Goal: Use online tool/utility: Use online tool/utility

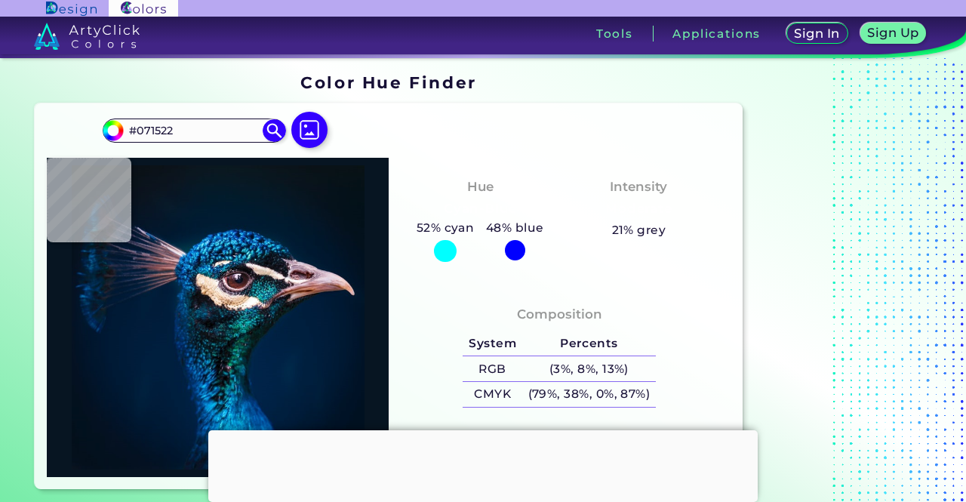
type input "#051725"
type input "#051626"
type input "#041728"
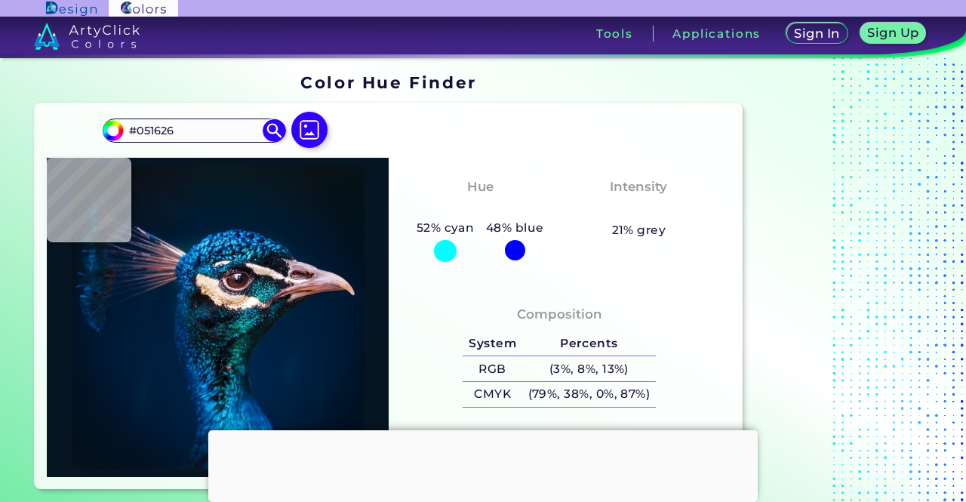
type input "#041728"
type input "#021728"
type input "#02182a"
type input "#02182A"
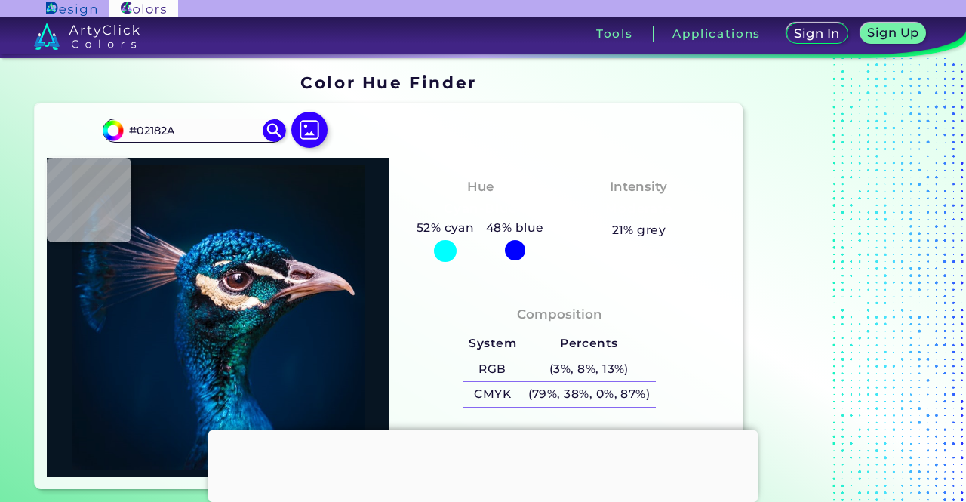
type input "#02182b"
type input "#02182B"
type input "#02182d"
type input "#02182D"
type input "#00192d"
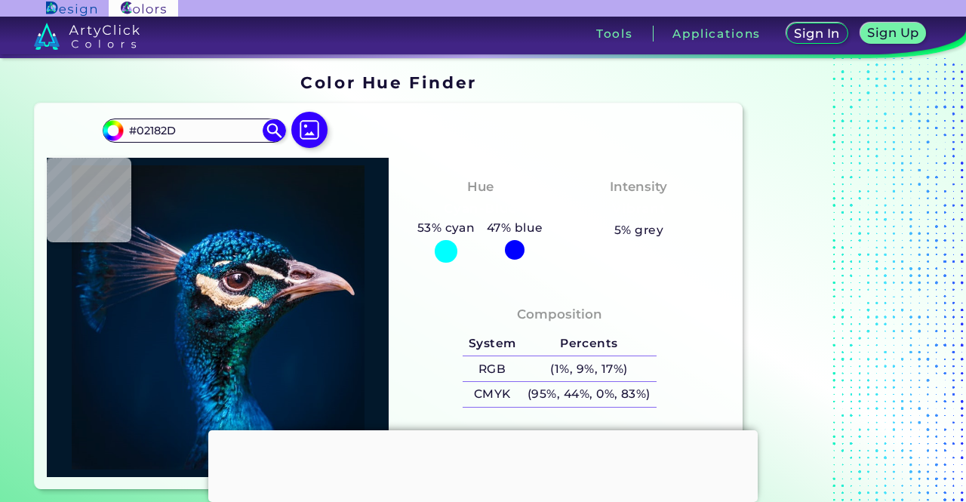
type input "#00192D"
type input "#02182d"
type input "#02182D"
type input "#02192b"
type input "#02192B"
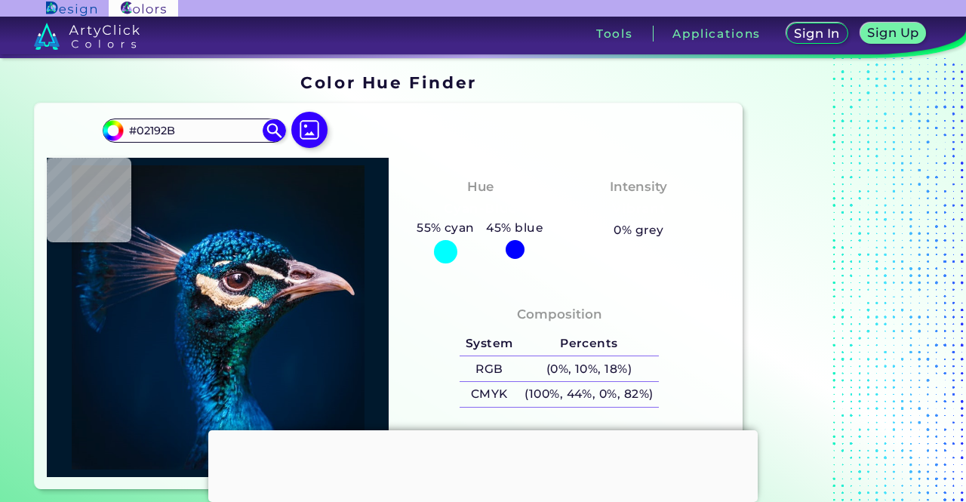
type input "#02182a"
type input "#02182A"
type input "#021728"
type input "#041728"
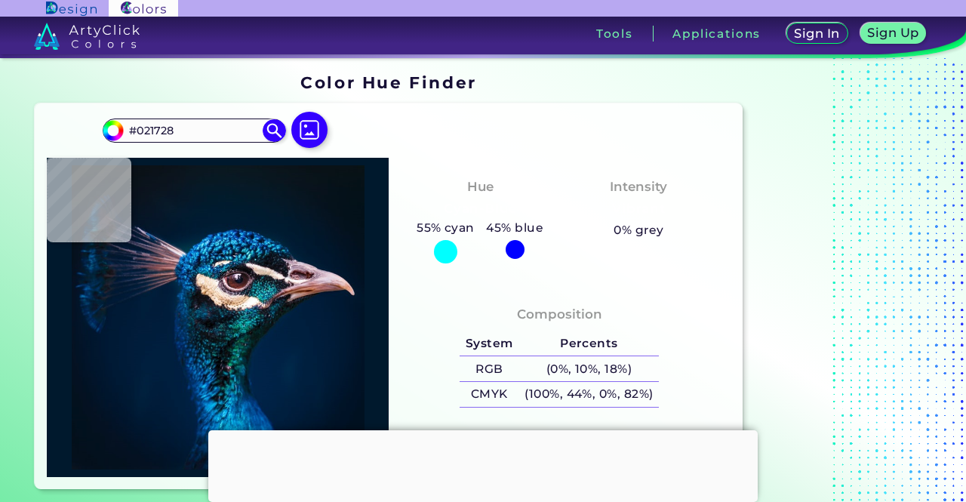
type input "#041728"
type input "#061625"
type input "#051623"
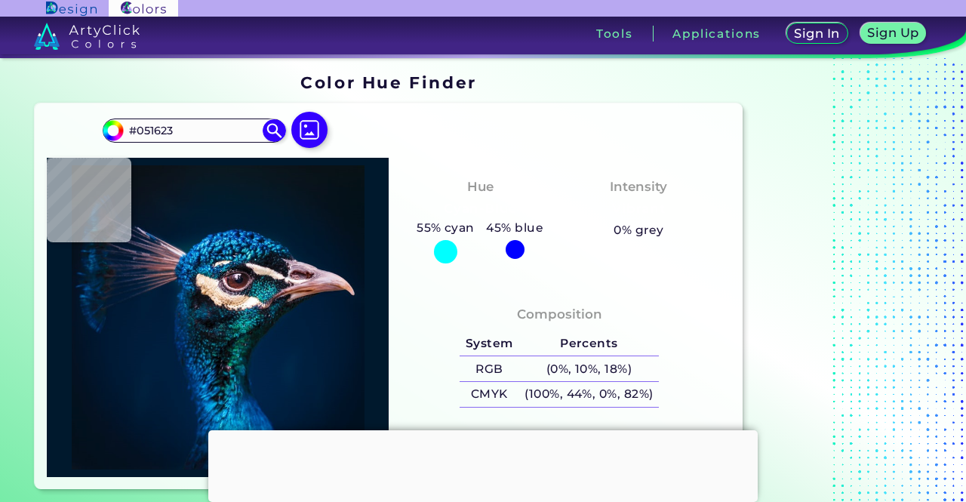
type input "#061520"
type input "#06141f"
type input "#06141F"
type input "#06121c"
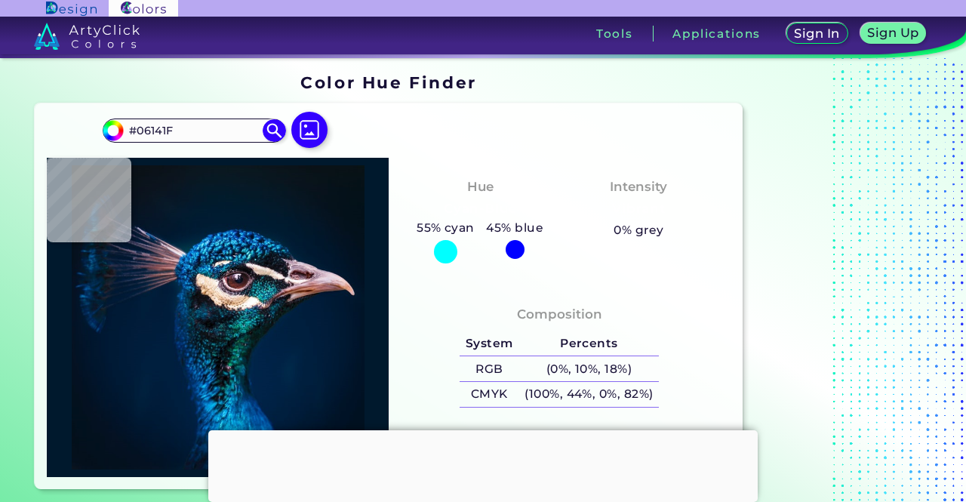
type input "#06121C"
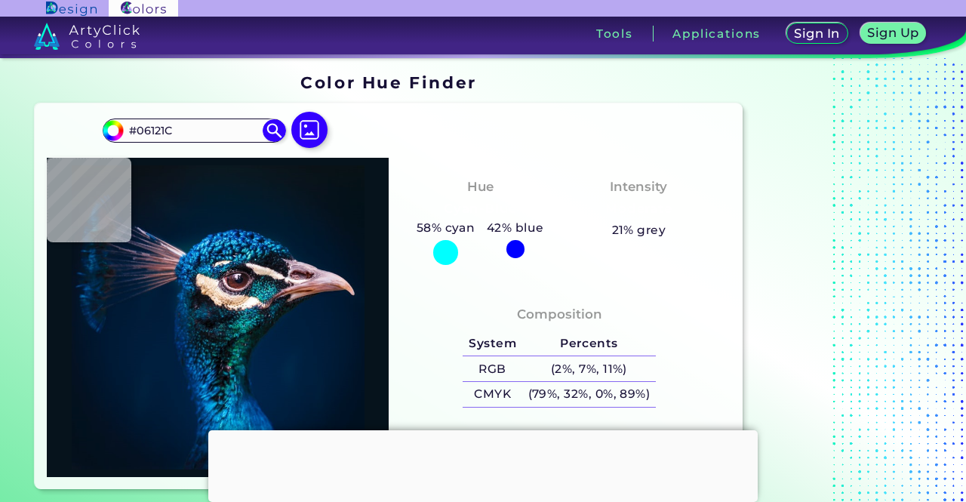
type input "#06131c"
type input "#06131C"
type input "#08121c"
type input "#08121C"
type input "#07111b"
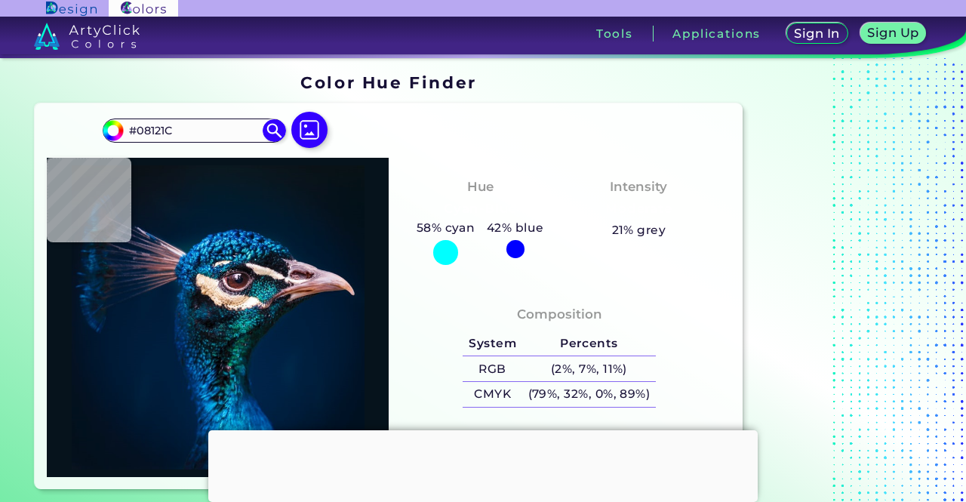
type input "#07111B"
type input "#05121b"
type input "#05121B"
type input "#08121c"
type input "#08121C"
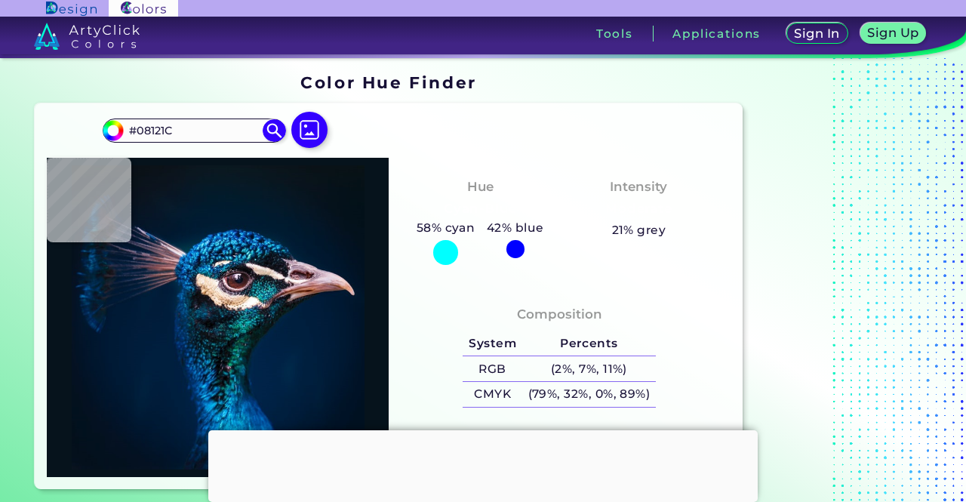
type input "#06141f"
type input "#06141F"
type input "#061621"
type input "#051829"
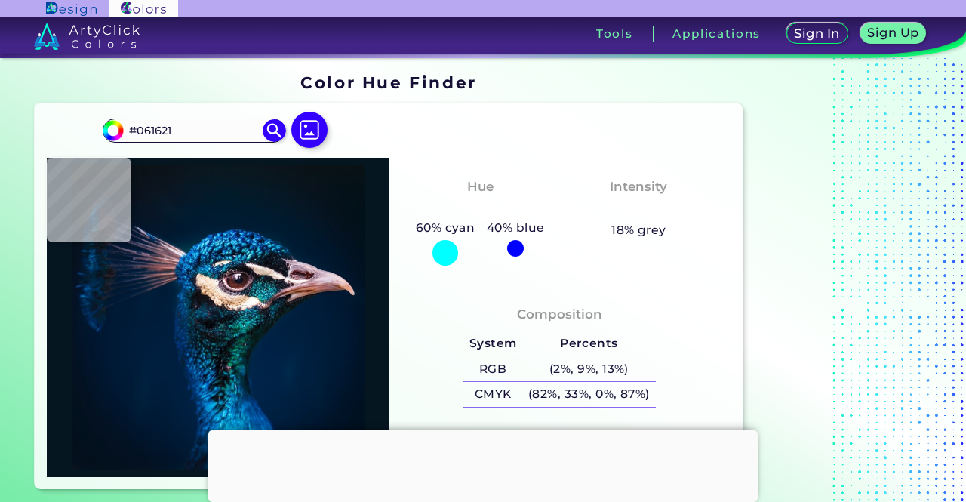
type input "#051829"
type input "#021929"
type input "#03192e"
type input "#03192E"
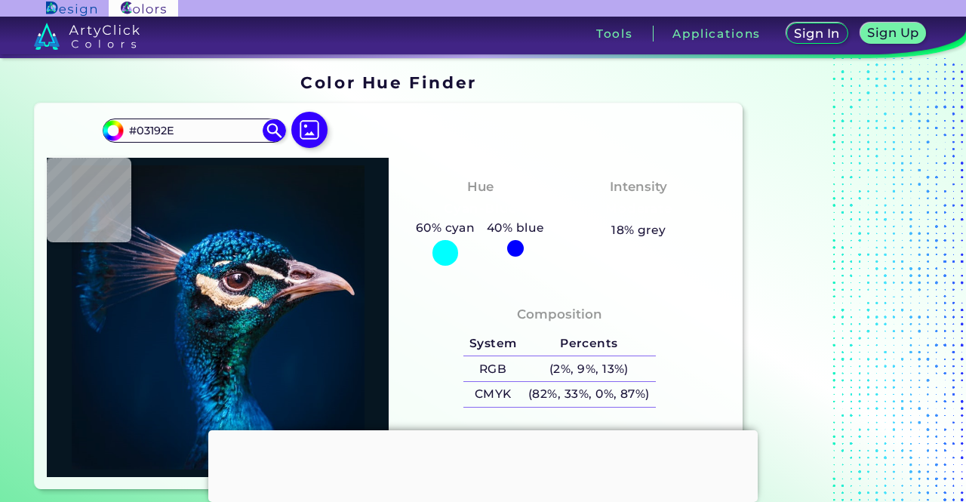
type input "#011a2e"
type input "#011A2E"
type input "#001b2e"
type input "#001B2E"
type input "#001b30"
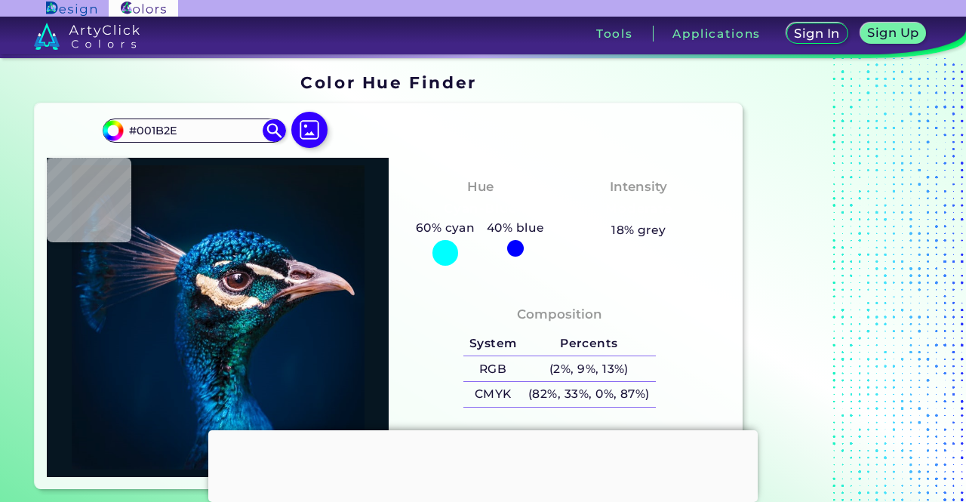
type input "#001B30"
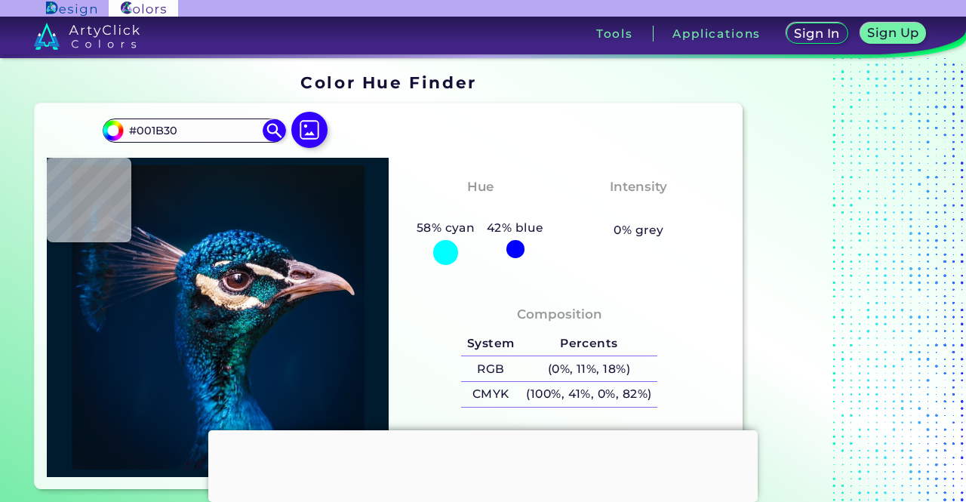
type input "#001b2e"
type input "#001B2E"
type input "#03192a"
type input "#03192A"
type input "#071520"
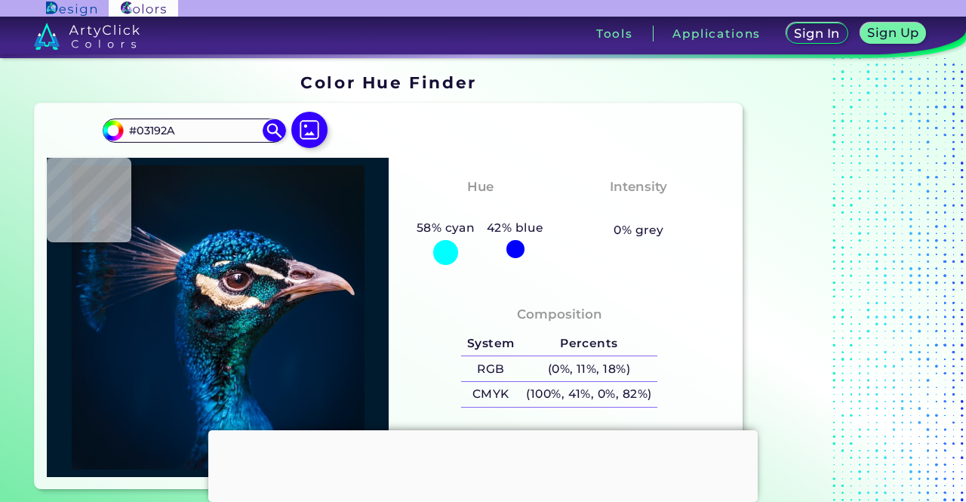
type input "#071520"
type input "#07141d"
type input "#07141D"
type input "#09131d"
type input "#09131D"
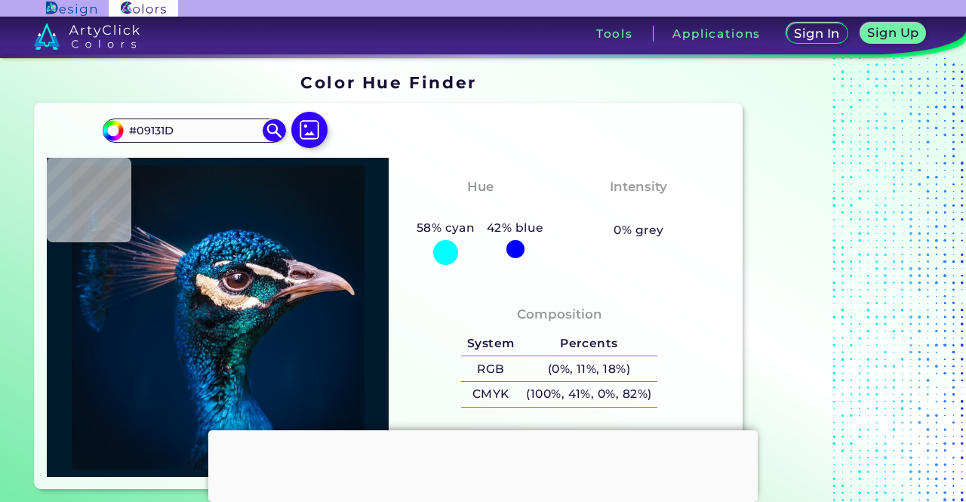
type input "#09141a"
type input "#09141A"
type input "#09131d"
type input "#09131D"
type input "#07141d"
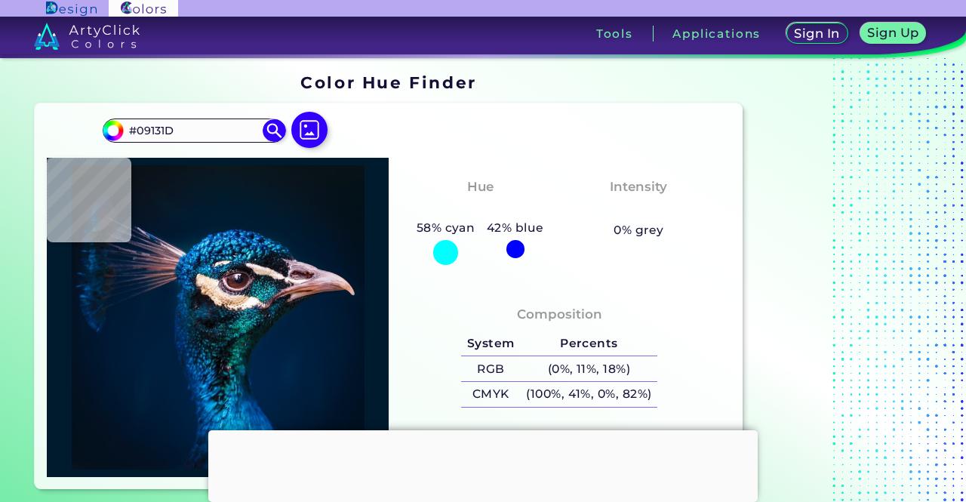
type input "#07141D"
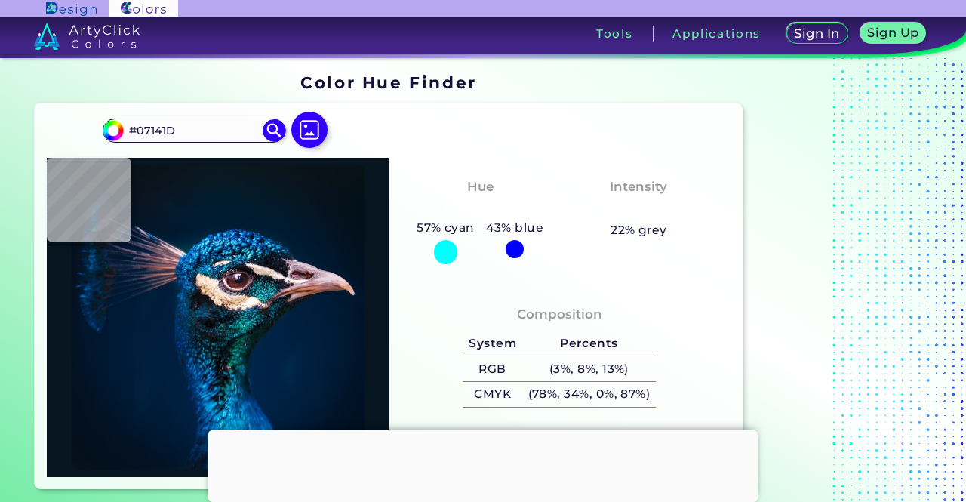
type input "#071520"
type input "#061623"
type input "#051623"
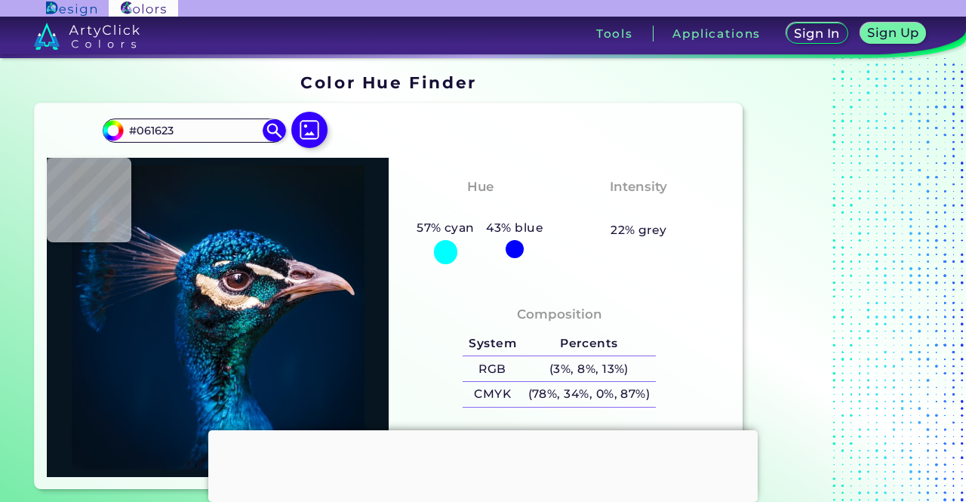
type input "#051623"
type input "#051725"
type input "#061826"
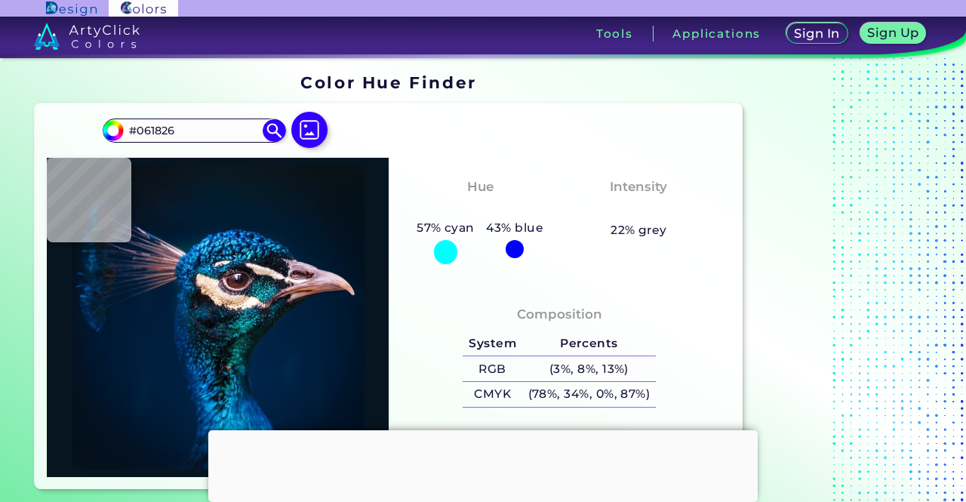
type input "#051827"
type input "#031829"
type input "#031a2a"
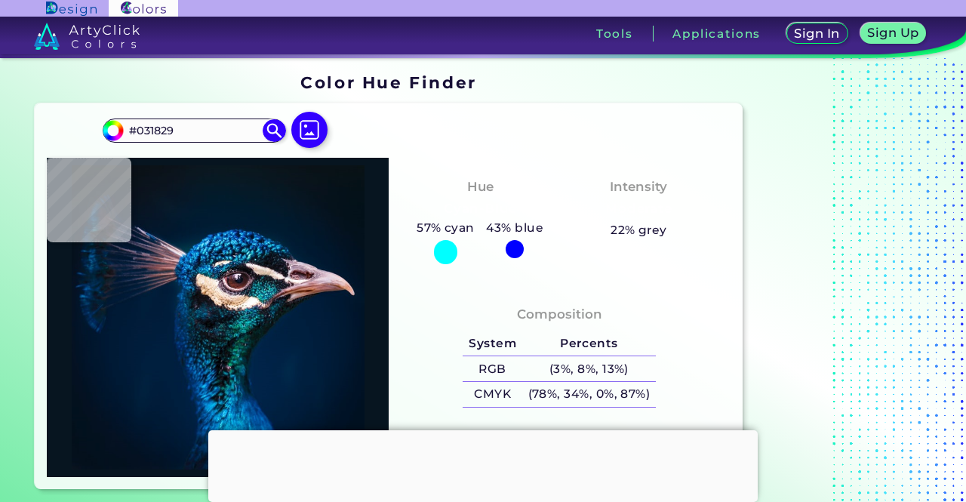
type input "#031A2A"
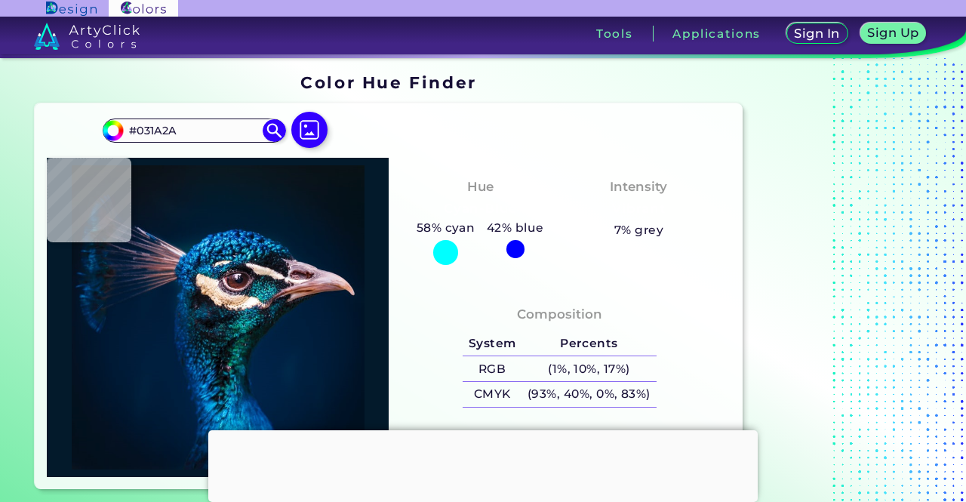
type input "#031a2b"
type input "#031A2B"
type input "#031a2c"
type input "#031A2C"
type input "#02192b"
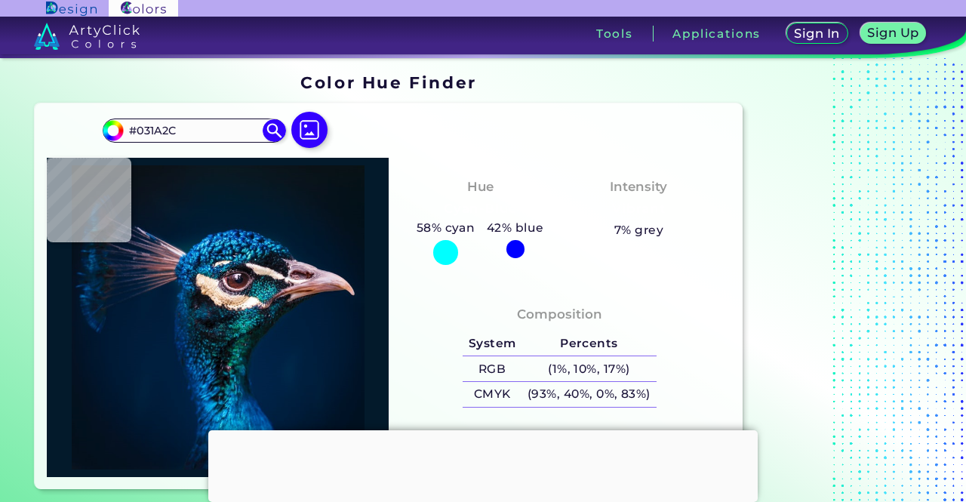
type input "#02192B"
type input "#03192e"
type input "#03192E"
type input "#01192e"
type input "#01192E"
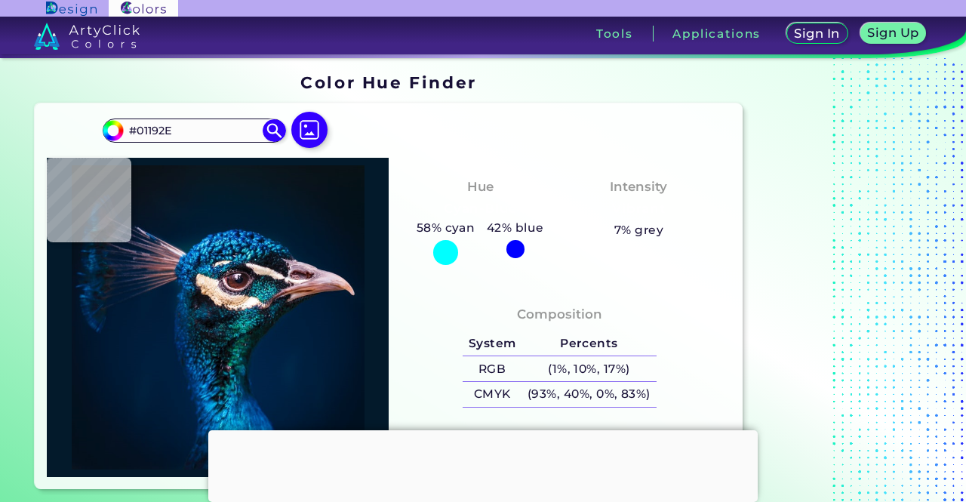
type input "#011a2e"
type input "#011A2E"
type input "#001b30"
type input "#001B30"
type input "#001c32"
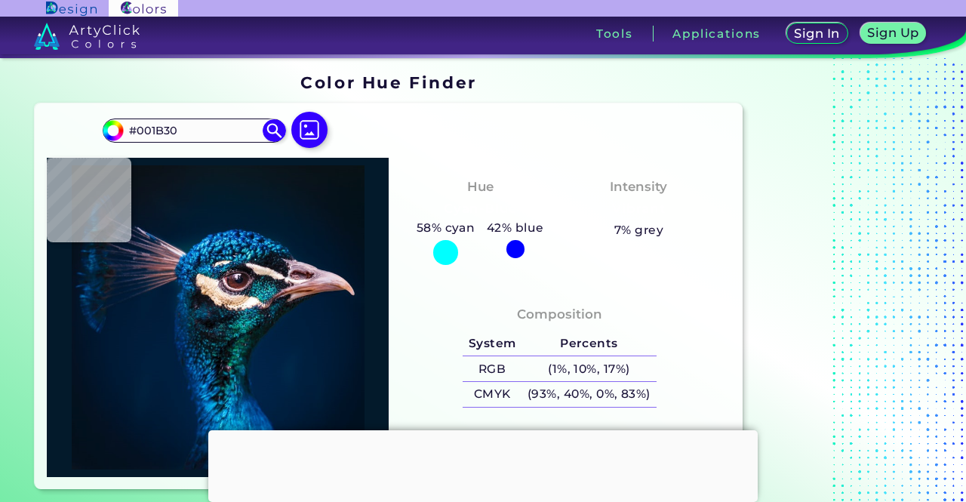
type input "#001C32"
type input "#021b33"
type input "#021B33"
type input "#041d34"
type input "#041D34"
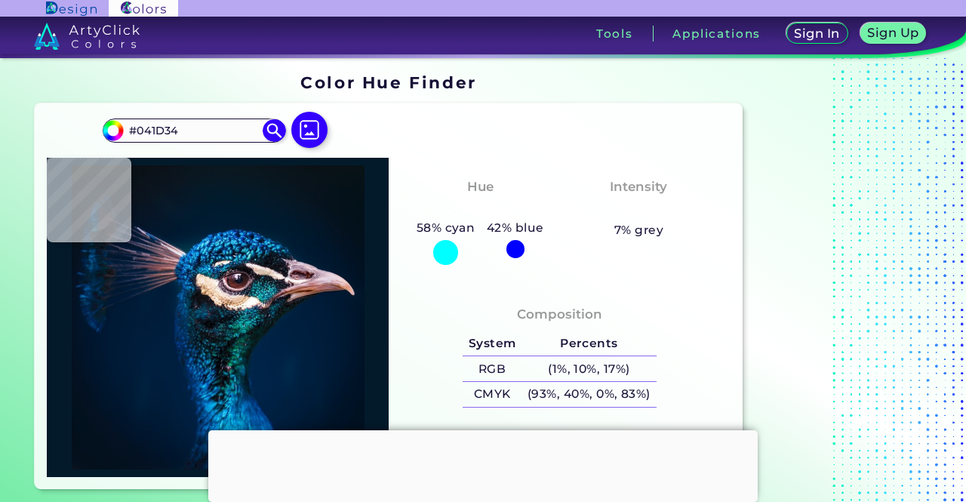
type input "#0c3962"
type input "#0C3962"
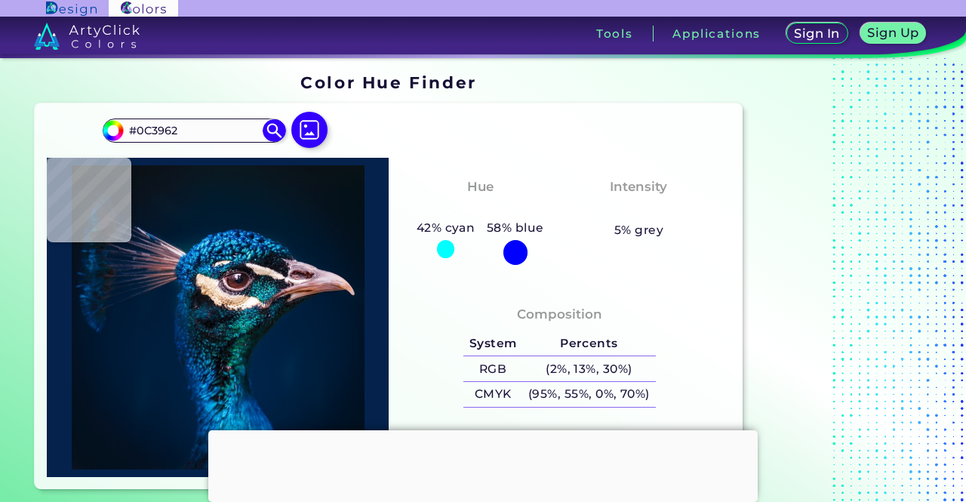
type input "#04224c"
type input "#04224C"
type input "#001941"
type input "#012f5f"
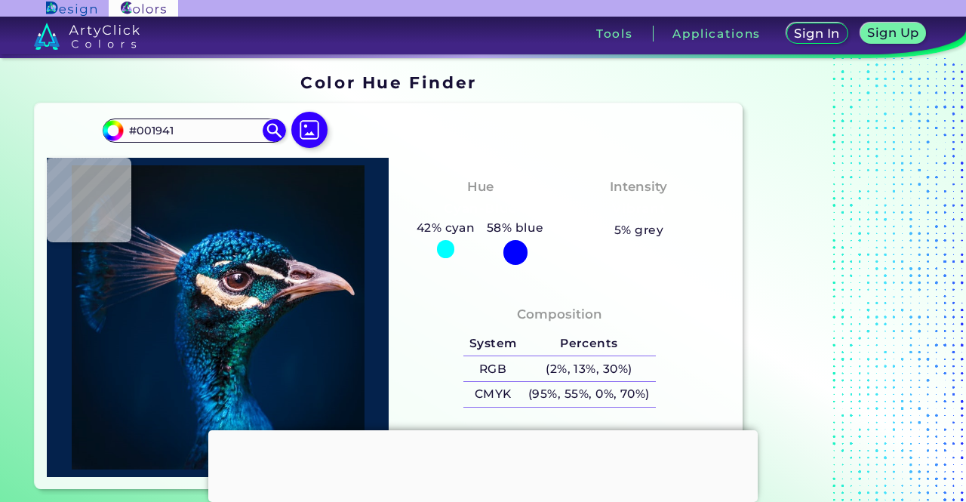
type input "#012F5F"
type input "#0d5082"
type input "#0D5082"
type input "#013d80"
type input "#013D80"
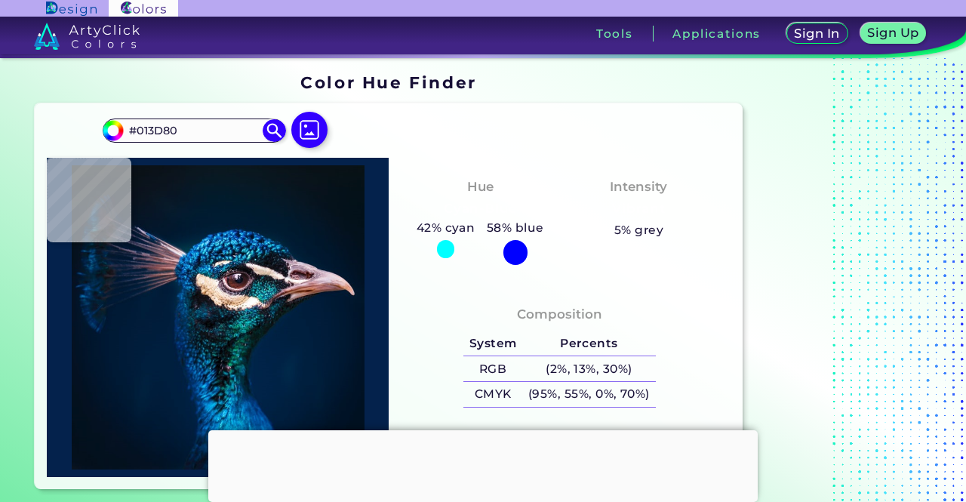
type input "#064b81"
type input "#064B81"
type input "#054b84"
type input "#054B84"
type input "#052e4e"
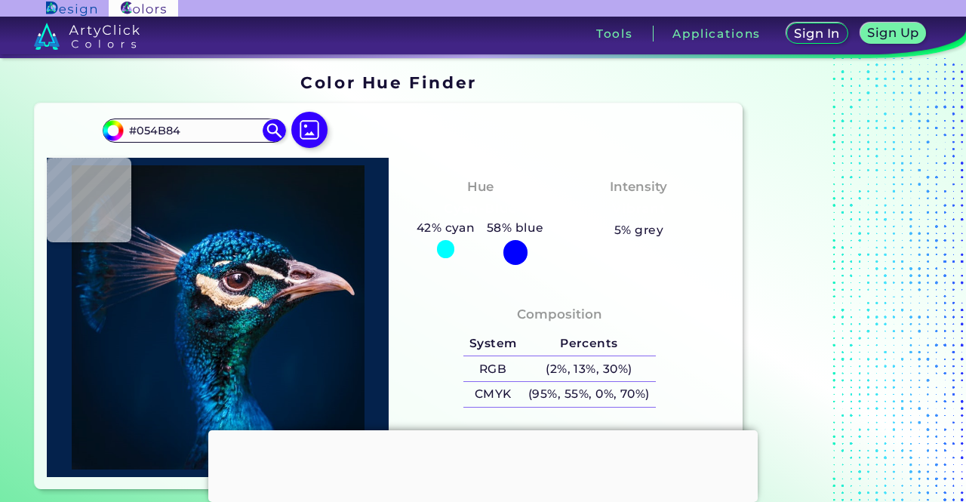
type input "#052E4E"
type input "#3da2b6"
type input "#3DA2B6"
type input "#2192af"
type input "#2192AF"
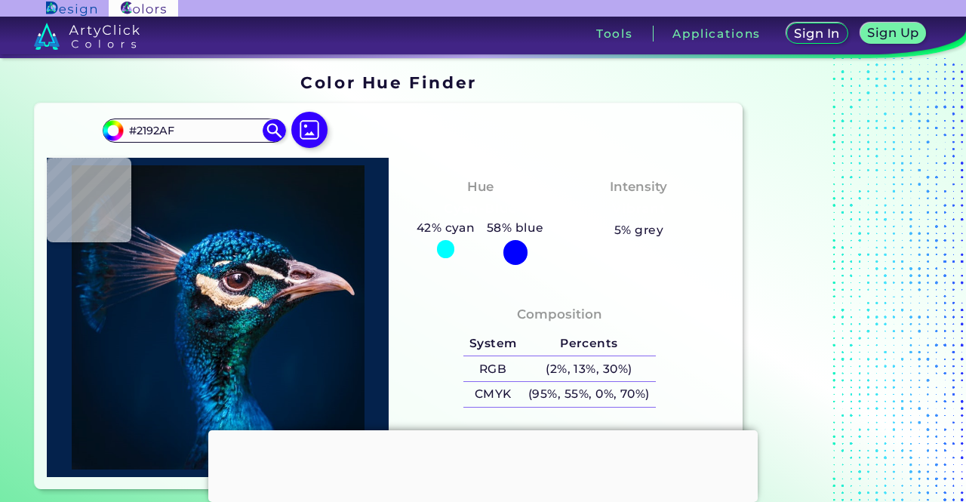
type input "#187788"
type input "#0d768b"
type input "#0D768B"
type input "#299198"
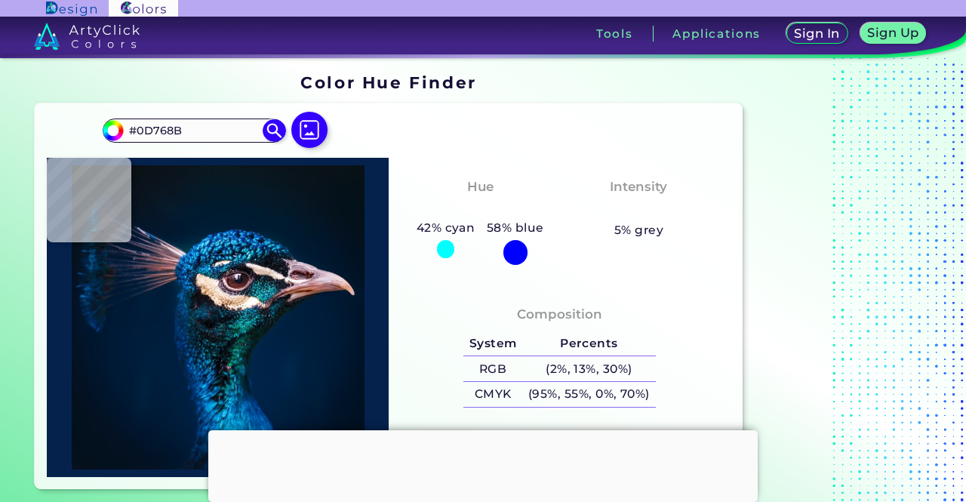
type input "#299198"
type input "#00476c"
type input "#00476C"
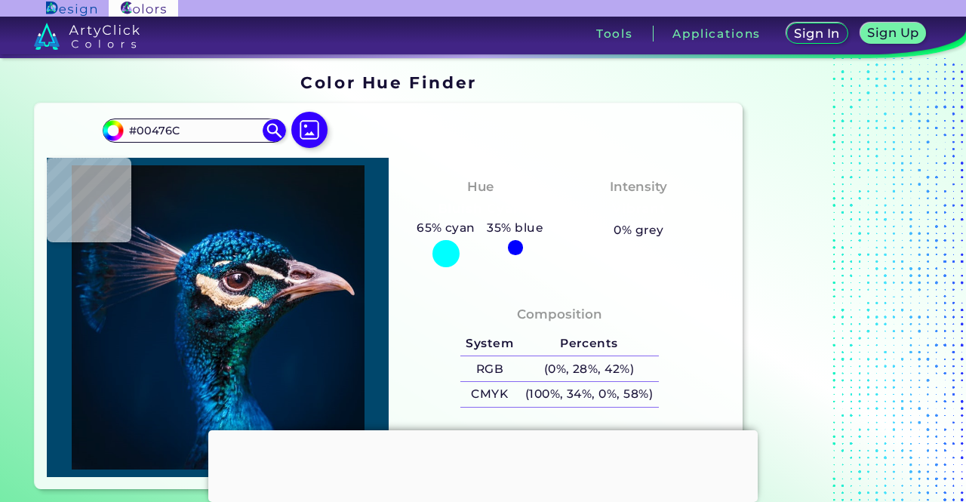
type input "#00274d"
type input "#00274D"
type input "#0d2e4b"
type input "#0D2E4B"
type input "#17415a"
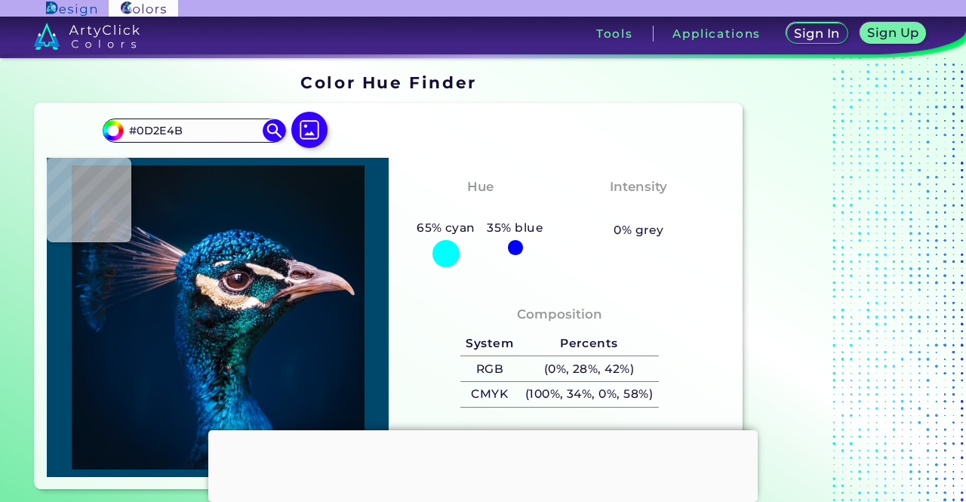
type input "#17415A"
type input "#252032"
type input "#1c1922"
type input "#1C1922"
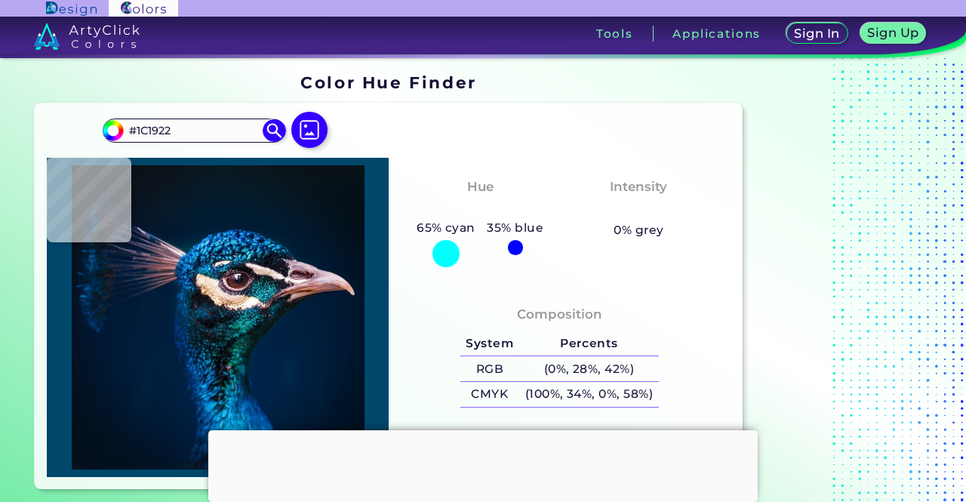
type input "#0d1417"
type input "#0D1417"
type input "#0c0e10"
type input "#0C0E10"
type input "#111115"
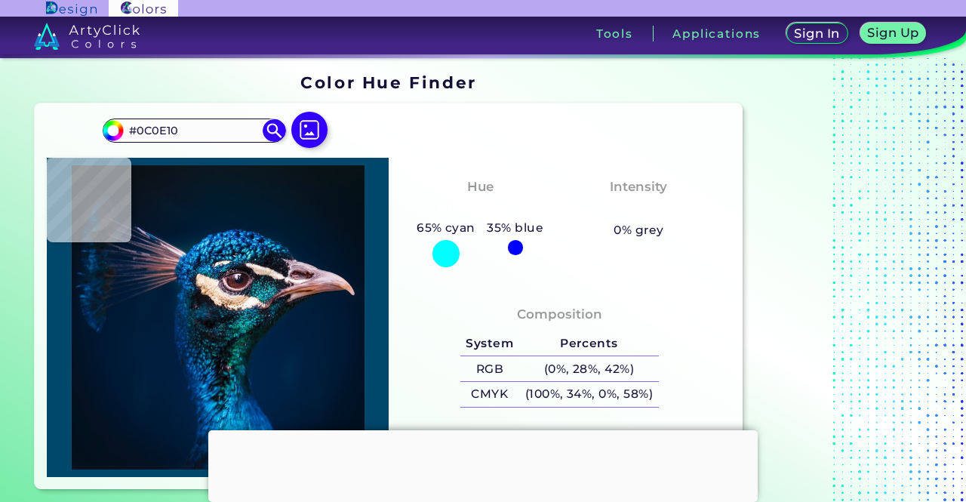
type input "#111115"
type input "#16161c"
type input "#16161C"
type input "#4c3943"
type input "#4C3943"
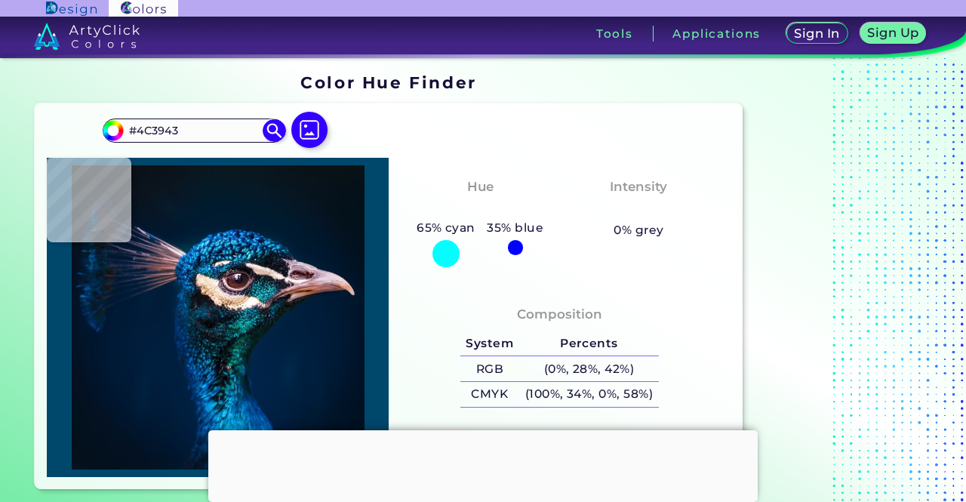
type input "#472e38"
type input "#472E38"
type input "#17060c"
type input "#17060C"
type input "#5f525b"
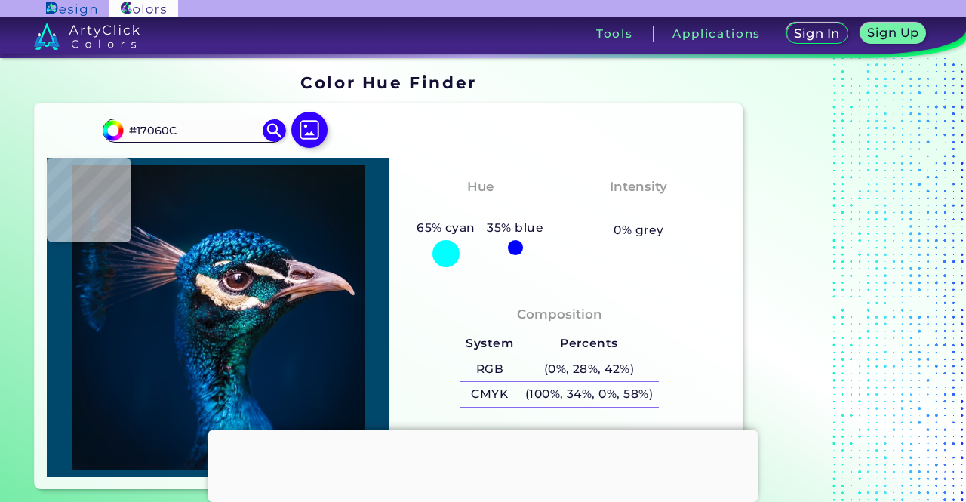
type input "#5F525B"
type input "#342630"
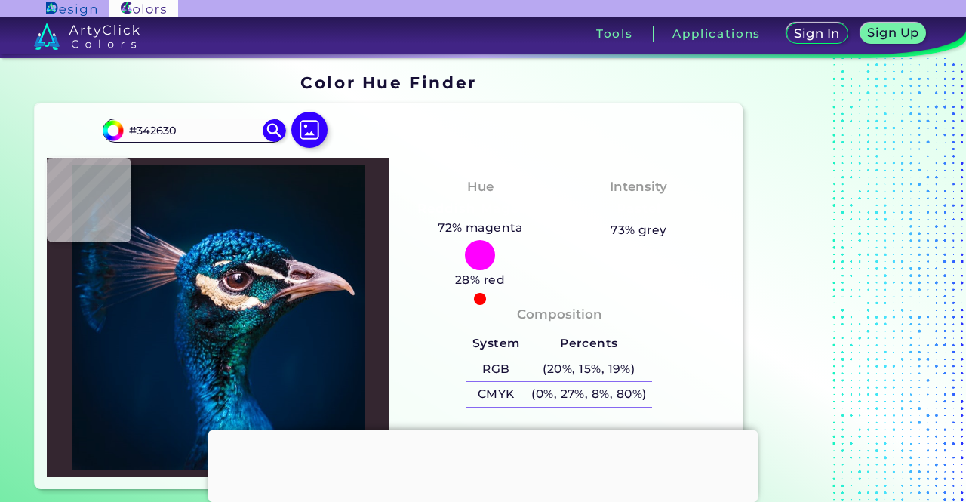
type input "#261726"
type input "#1a101e"
type input "#1A101E"
type input "#14121f"
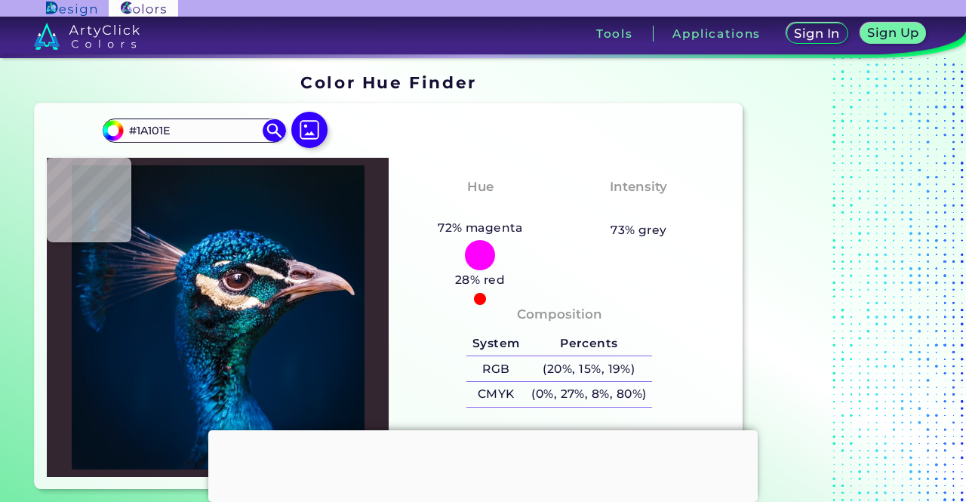
type input "#14121F"
type input "#1c1829"
type input "#1C1829"
type input "#2a2b3c"
type input "#2A2B3C"
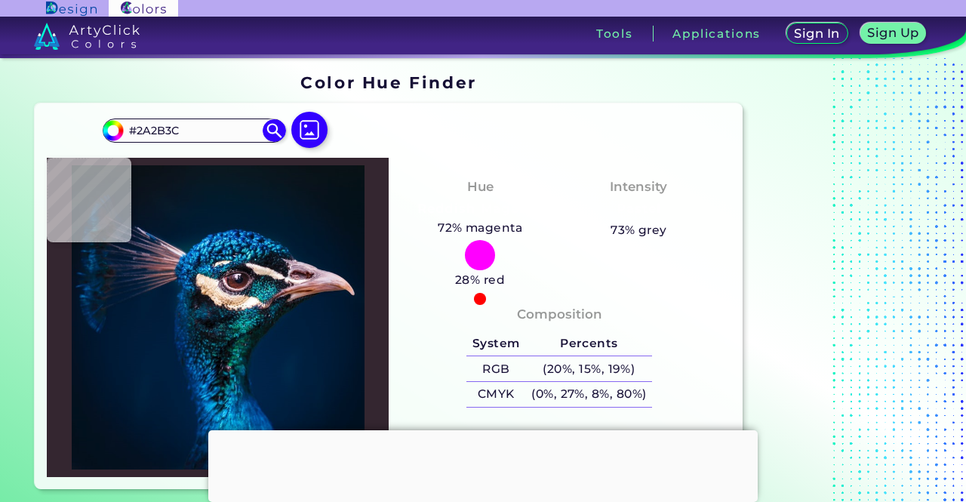
type input "#151829"
type input "#434459"
type input "#080f24"
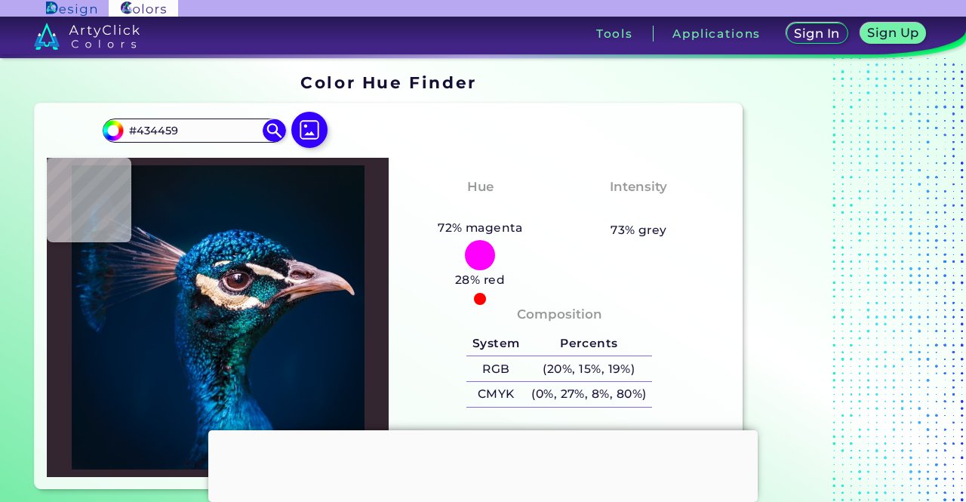
type input "#080F24"
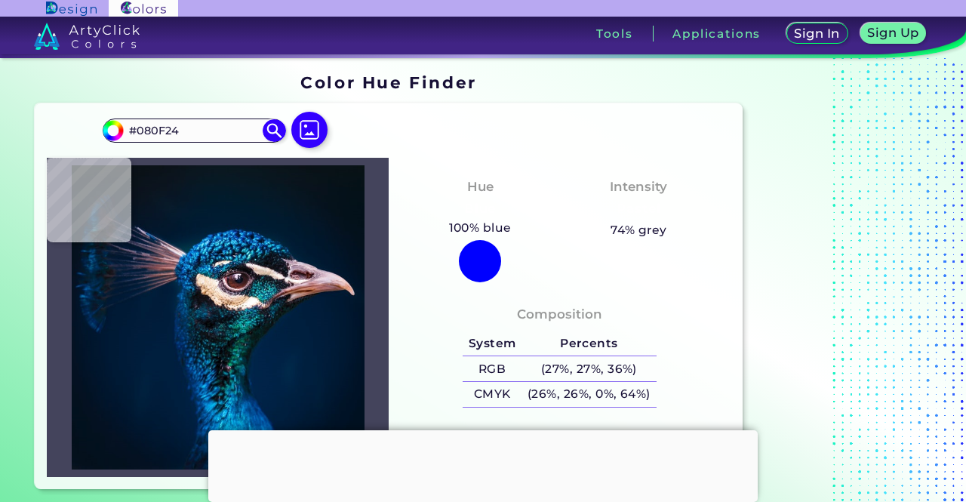
type input "#44445c"
type input "#44445C"
type input "#0e0d24"
type input "#0E0D24"
type input "#100f1f"
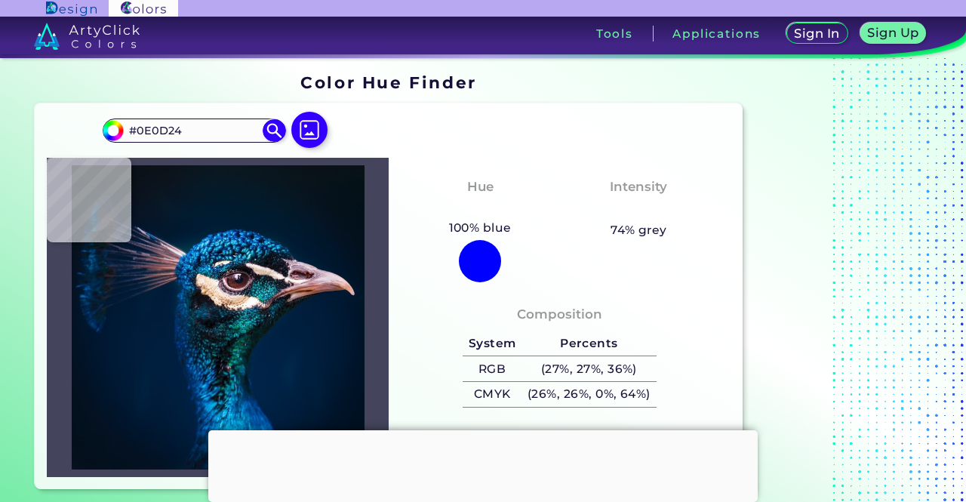
type input "#100F1F"
type input "#0f0915"
type input "#0F0915"
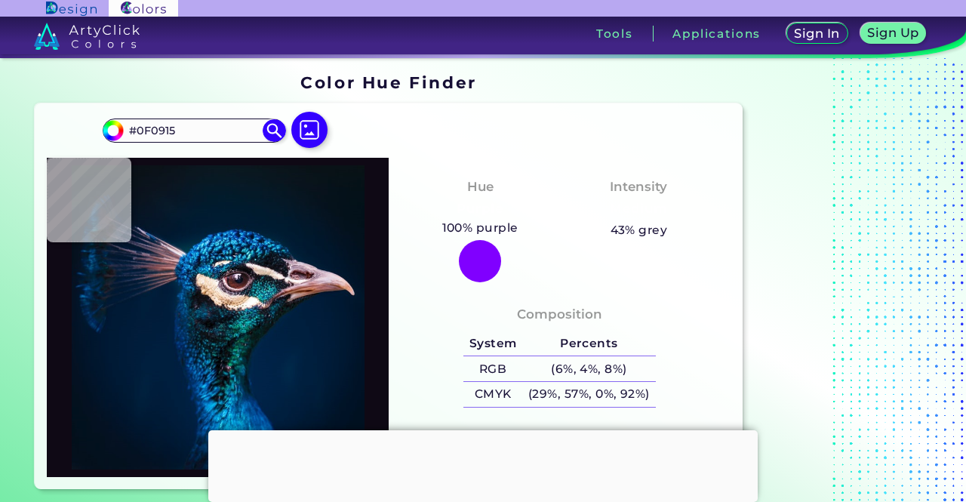
type input "#100f1f"
type input "#100F1F"
type input "#0e0d24"
type input "#0E0D24"
